Goal: Task Accomplishment & Management: Complete application form

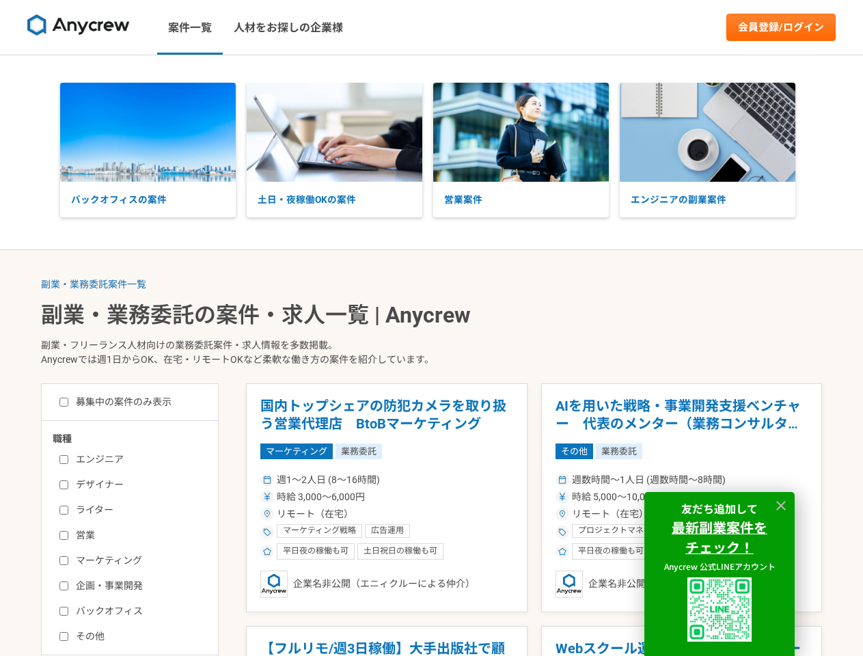
click at [431, 328] on p "副業・フリーランス人材向けの業務委託案件・求人情報を多数掲載。 Anycrewでは週1日からOK、在宅・リモートOKなど柔軟な働き方の案件を紹介しています。" at bounding box center [431, 355] width 781 height 56
click at [79, 27] on img at bounding box center [78, 25] width 102 height 22
click at [781, 27] on link "会員登録/ログイン" at bounding box center [780, 27] width 109 height 27
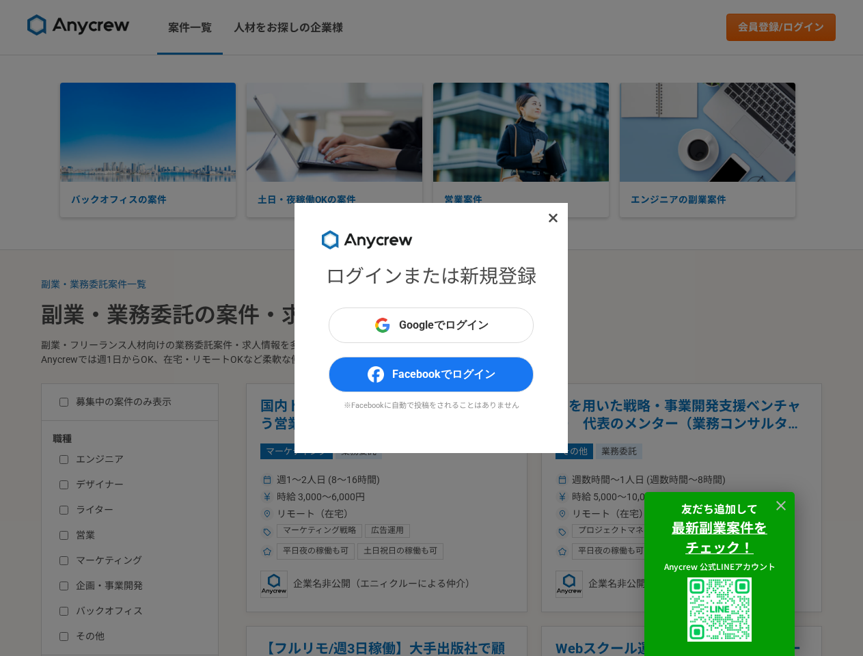
click at [334, 132] on div "ログインまたは新規登録 Googleでログイン Facebookでログイン ※Facebookに自動で投稿をされることはありません" at bounding box center [431, 328] width 863 height 656
click at [521, 132] on div "ログインまたは新規登録 Googleでログイン Facebookでログイン ※Facebookに自動で投稿をされることはありません" at bounding box center [431, 328] width 863 height 656
click at [707, 132] on div "ログインまたは新規登録 Googleでログイン Facebookでログイン ※Facebookに自動で投稿をされることはありません" at bounding box center [431, 328] width 863 height 656
click at [94, 284] on div "ログインまたは新規登録 Googleでログイン Facebookでログイン ※Facebookに自動で投稿をされることはありません" at bounding box center [431, 328] width 863 height 656
click at [387, 497] on div "ログインまたは新規登録 Googleでログイン Facebookでログイン ※Facebookに自動で投稿をされることはありません" at bounding box center [431, 328] width 863 height 656
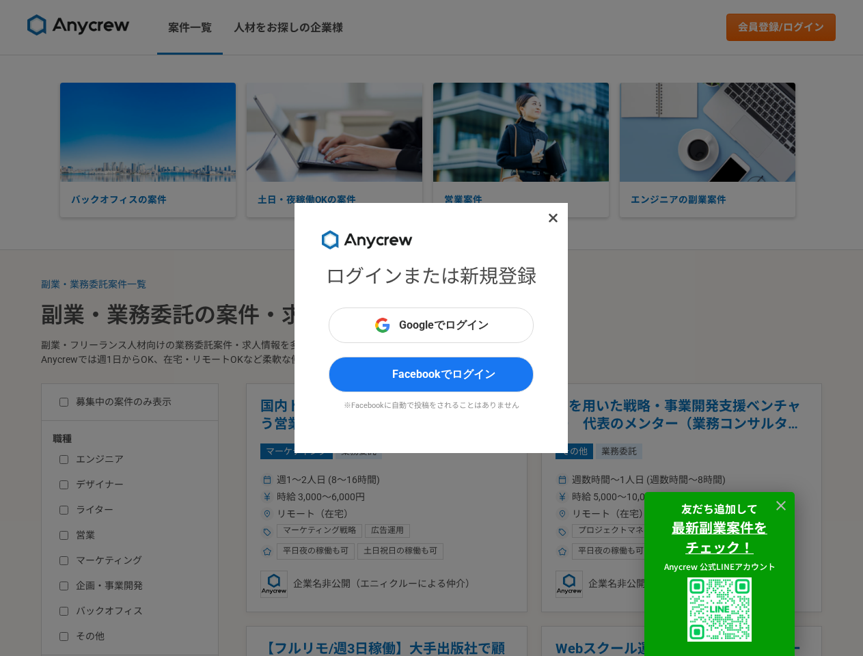
click at [387, 641] on div "ログインまたは新規登録 Googleでログイン Facebookでログイン ※Facebookに自動で投稿をされることはありません" at bounding box center [431, 328] width 863 height 656
